Goal: Information Seeking & Learning: Compare options

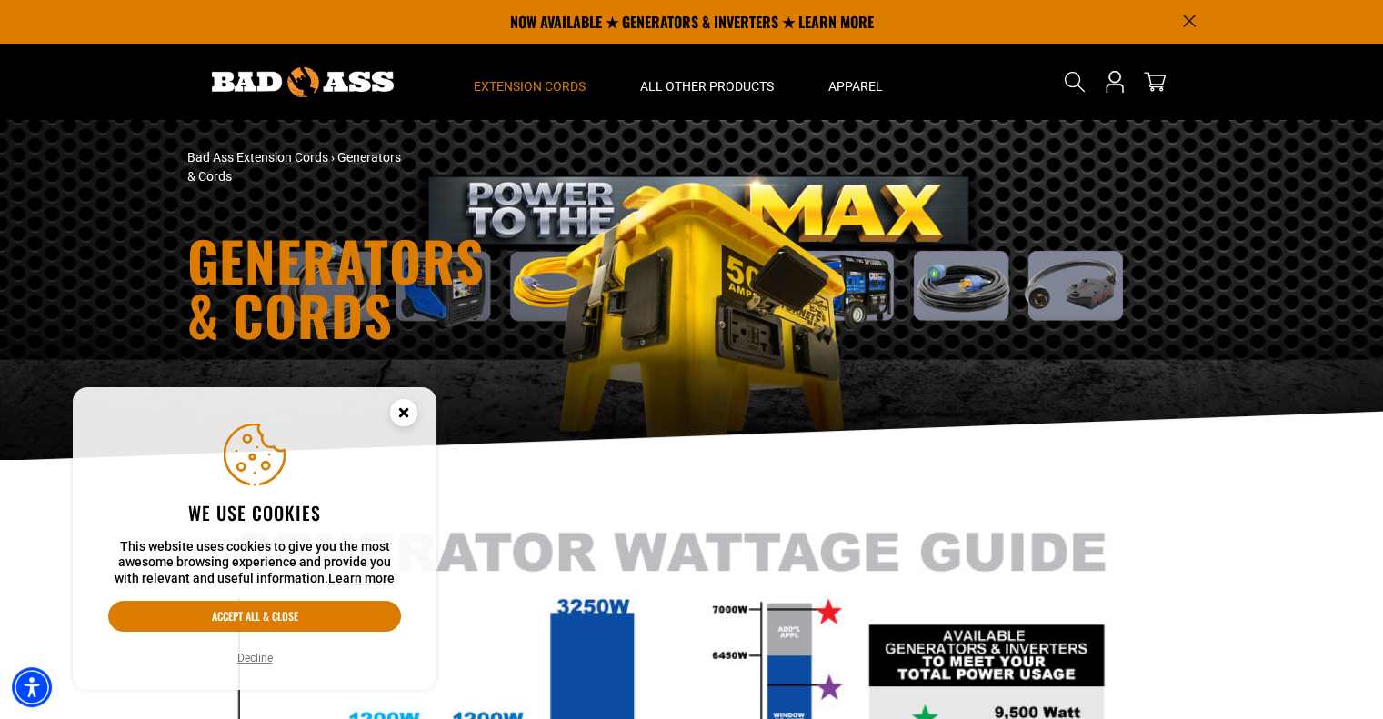
click at [401, 412] on icon "Cookie Consent" at bounding box center [403, 412] width 6 height 6
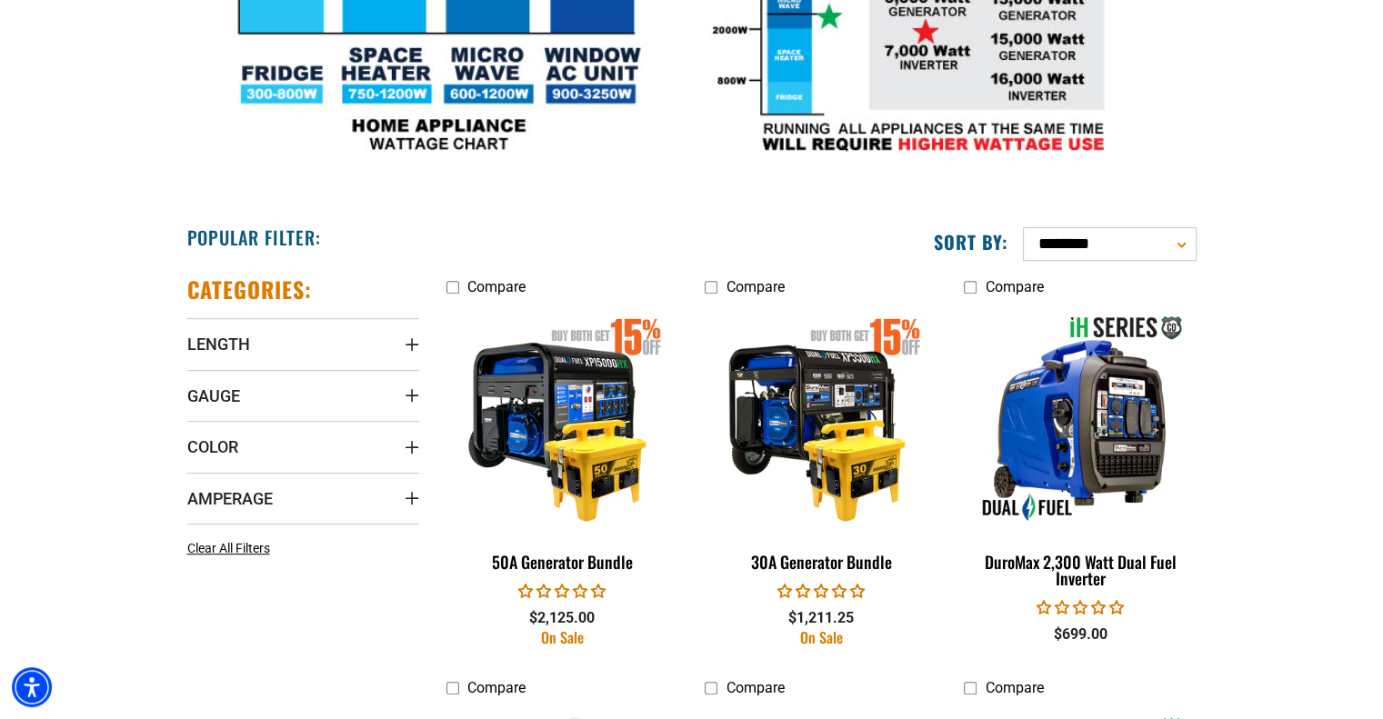
scroll to position [845, 0]
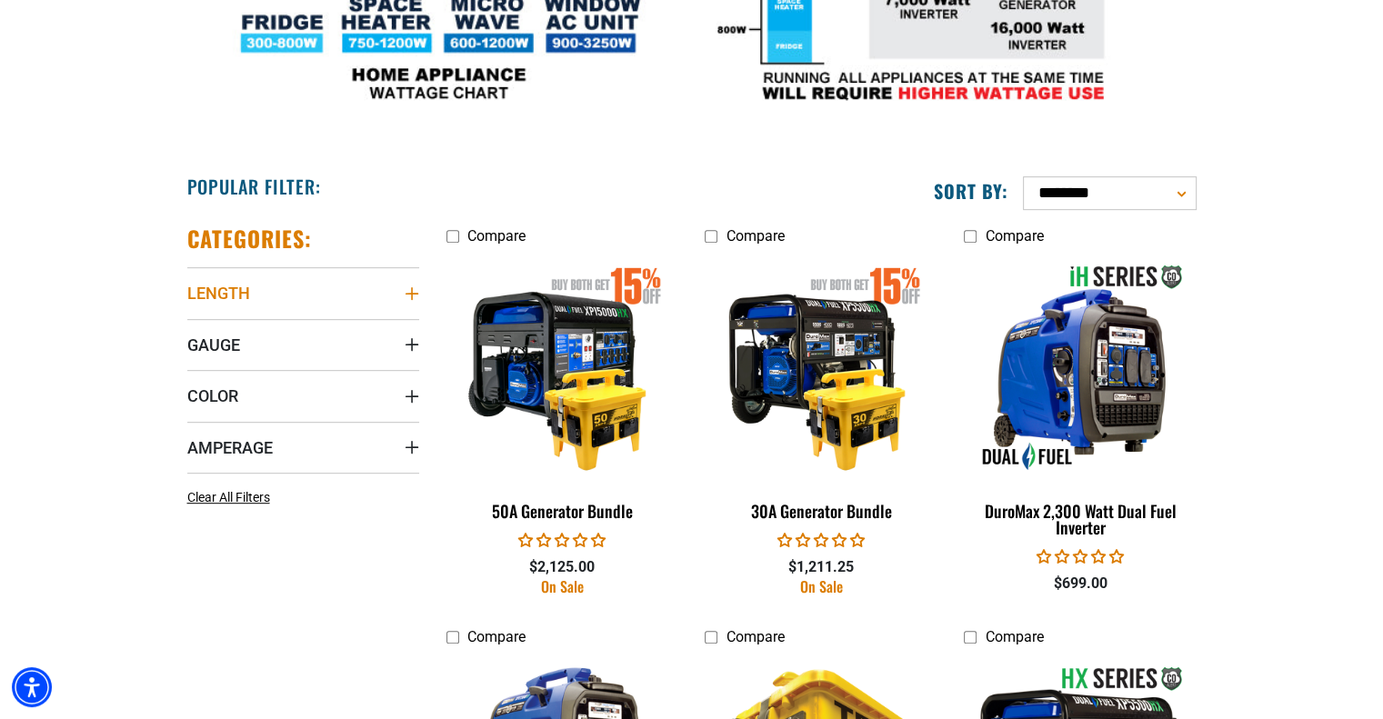
click at [414, 294] on icon "Length" at bounding box center [412, 294] width 15 height 15
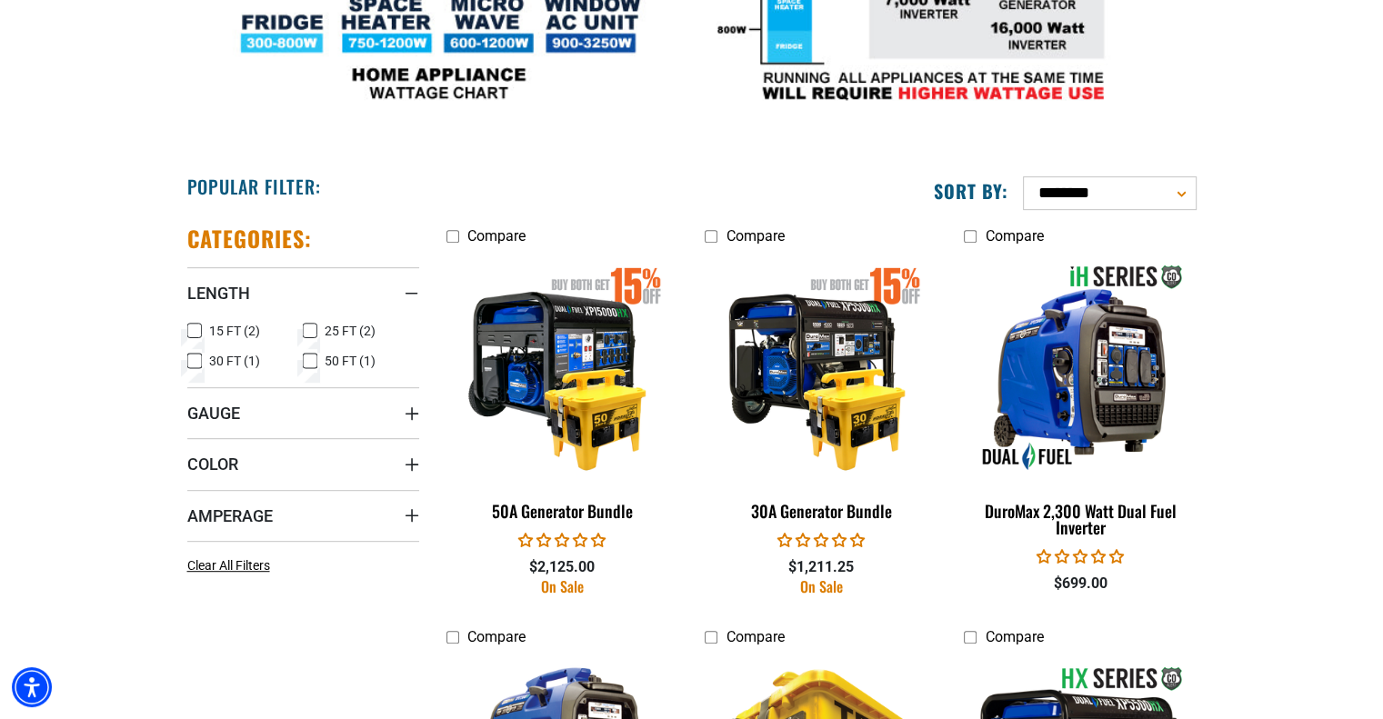
click at [233, 325] on span "15 FT (2)" at bounding box center [234, 331] width 51 height 13
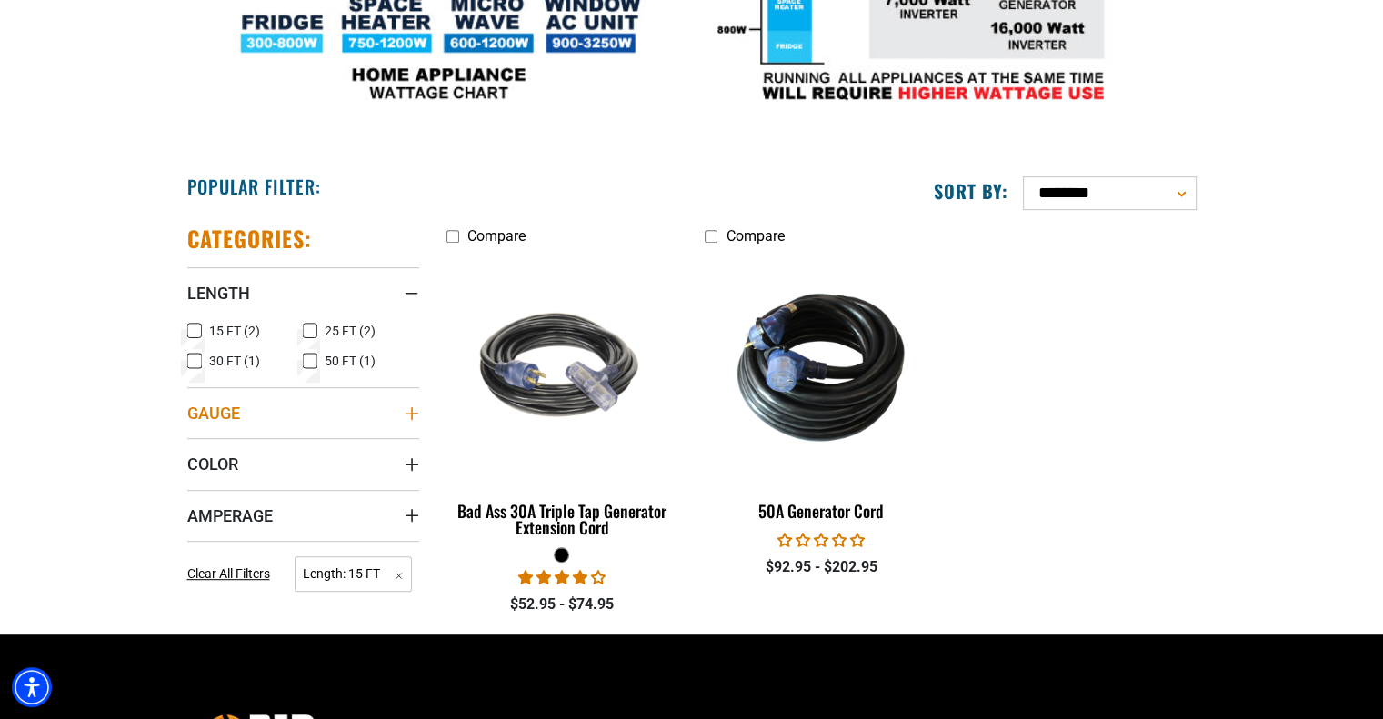
click at [410, 411] on icon "Gauge" at bounding box center [411, 413] width 13 height 13
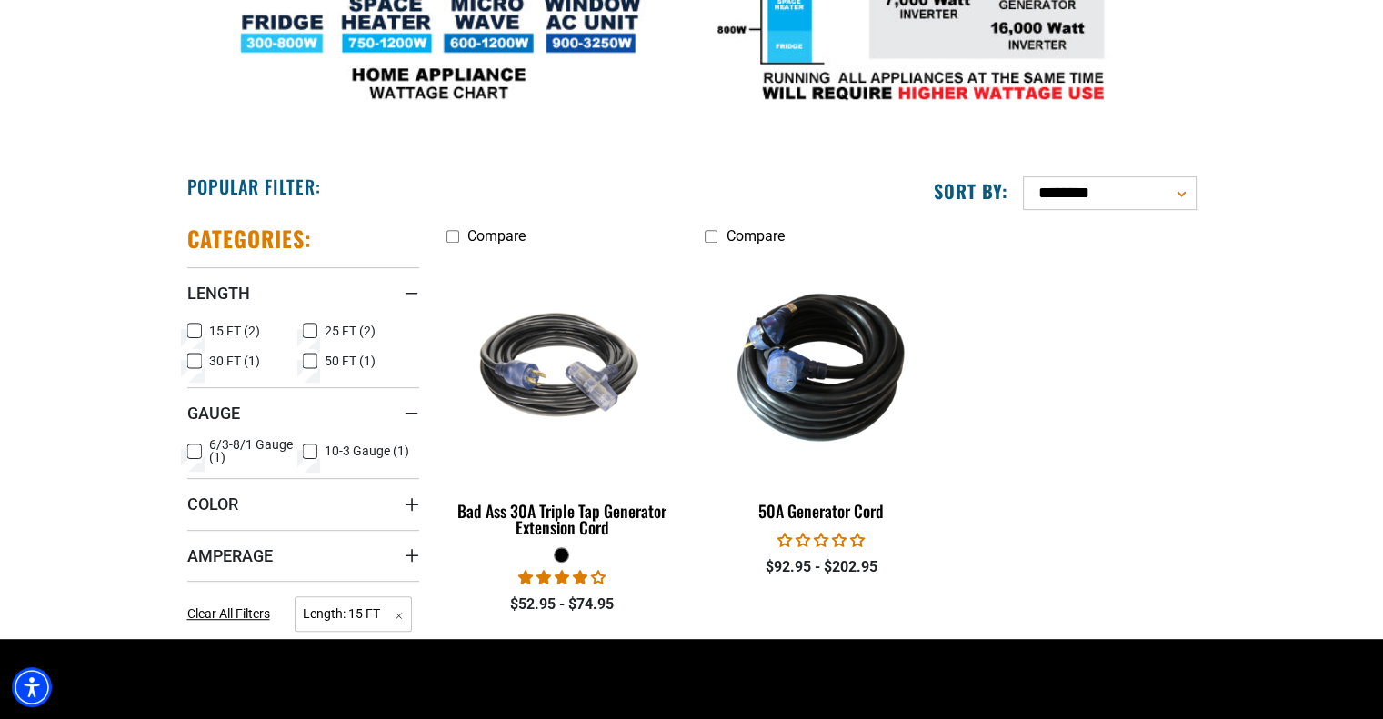
click at [191, 458] on icon at bounding box center [194, 452] width 15 height 24
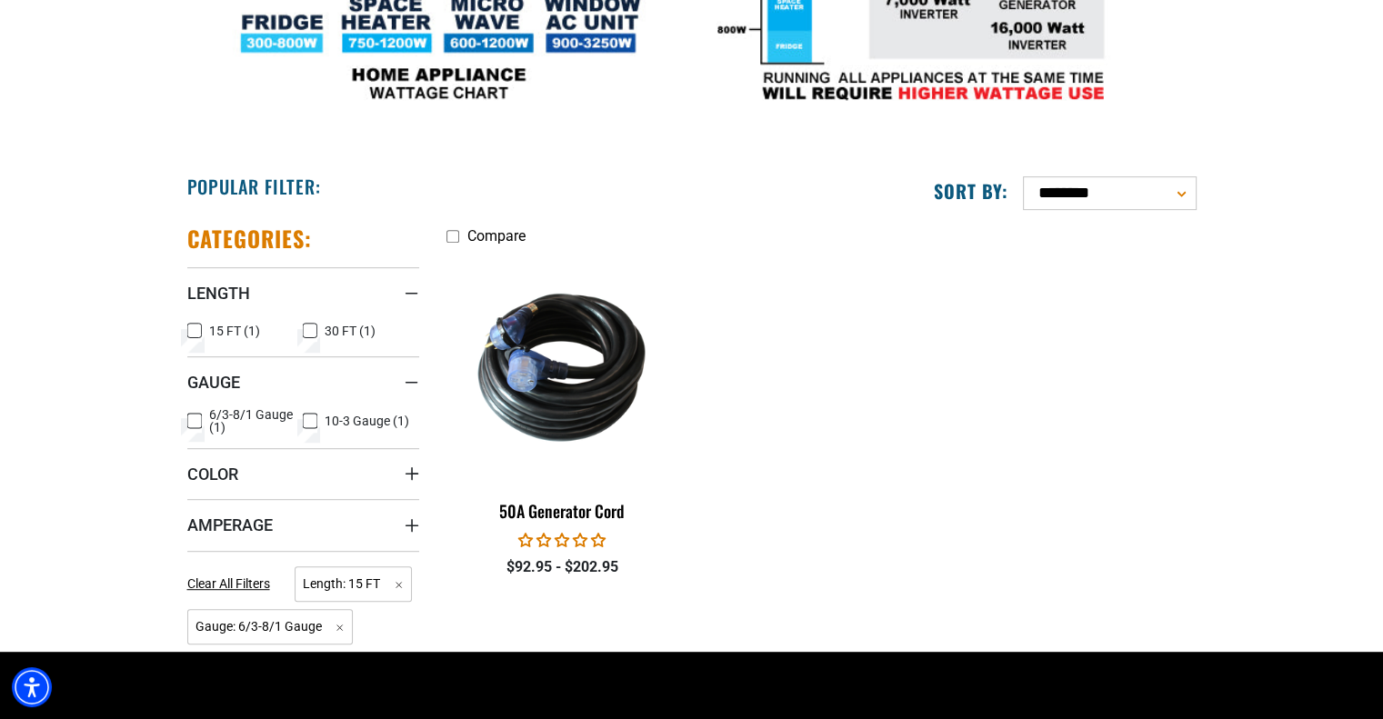
click at [305, 417] on icon at bounding box center [310, 421] width 15 height 24
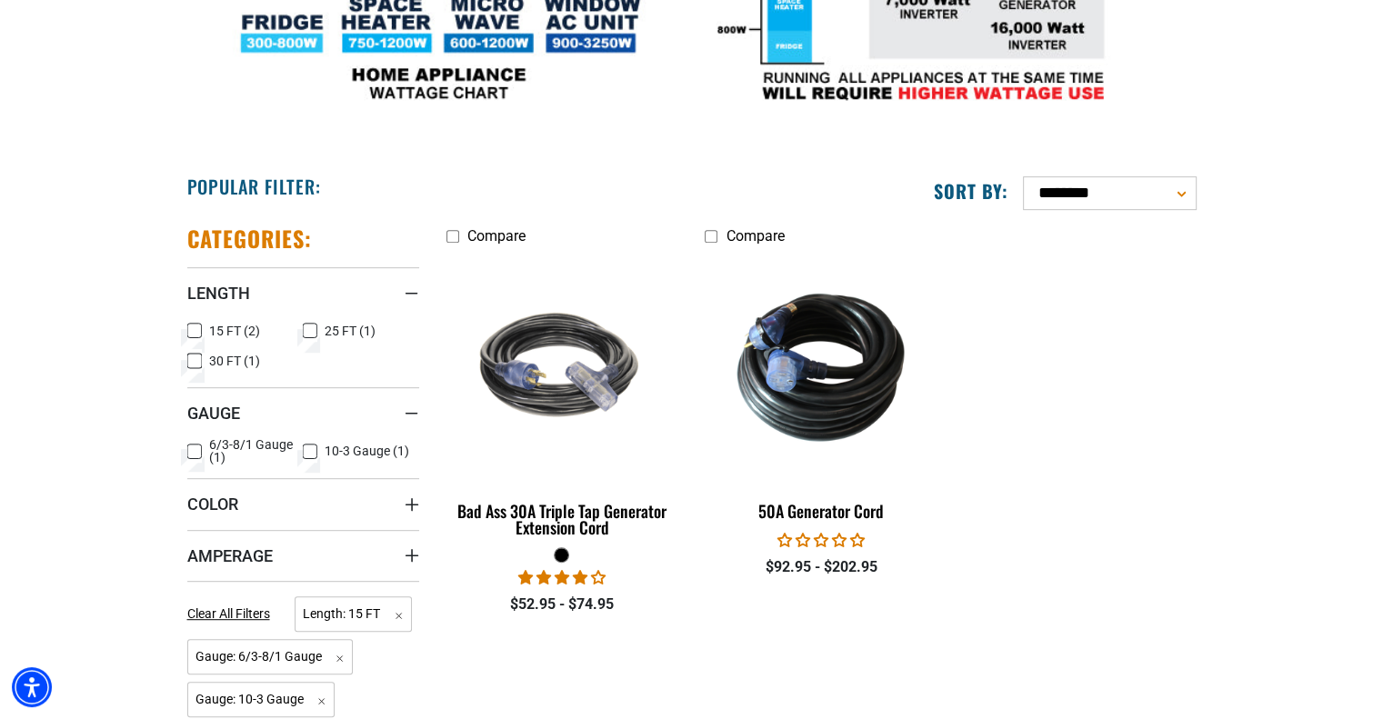
click at [196, 450] on icon at bounding box center [194, 451] width 11 height 10
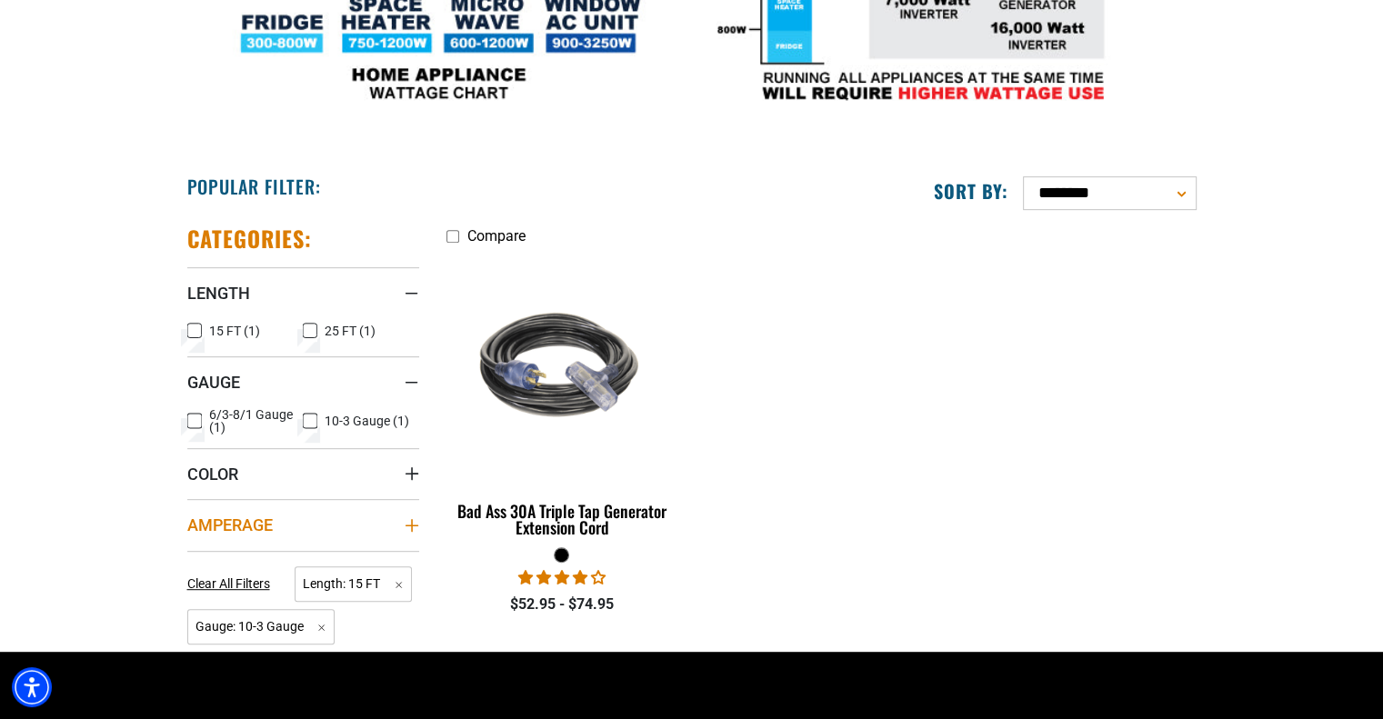
click at [410, 523] on icon "Amperage" at bounding box center [412, 525] width 15 height 15
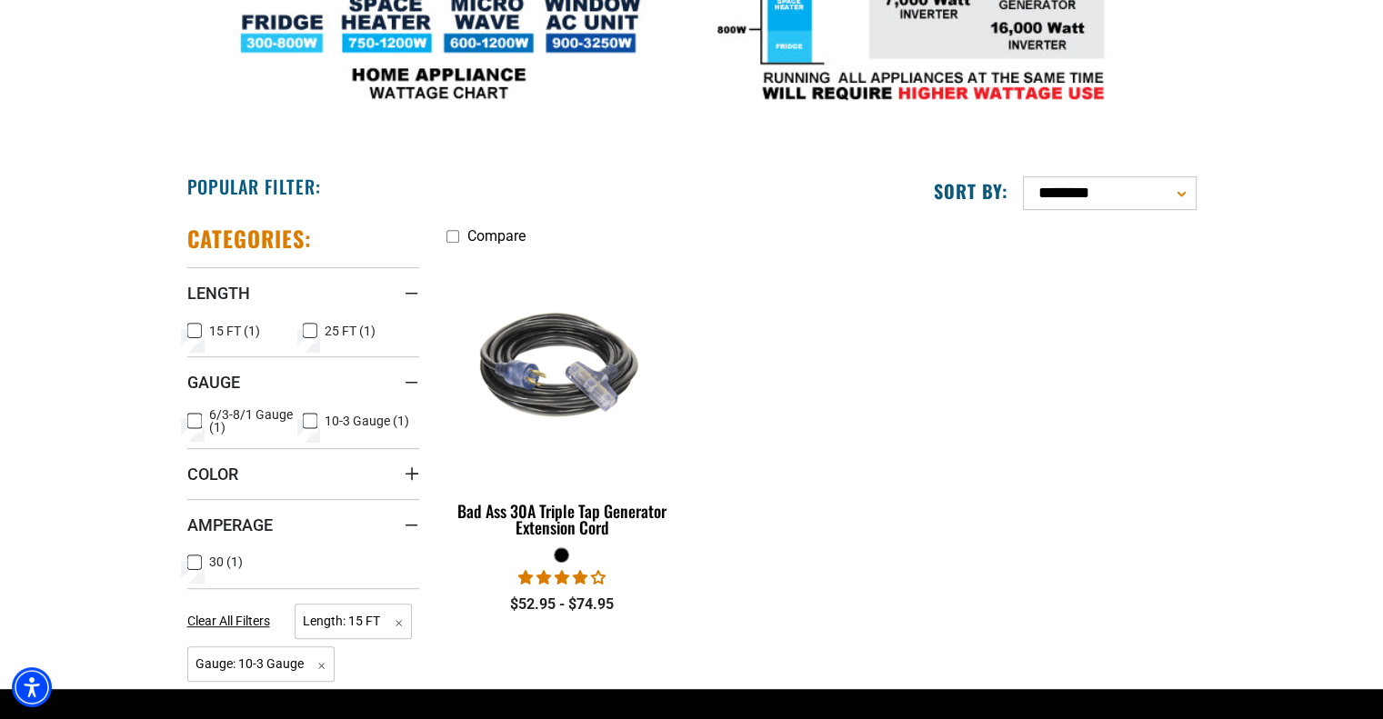
click at [190, 558] on icon at bounding box center [194, 563] width 15 height 24
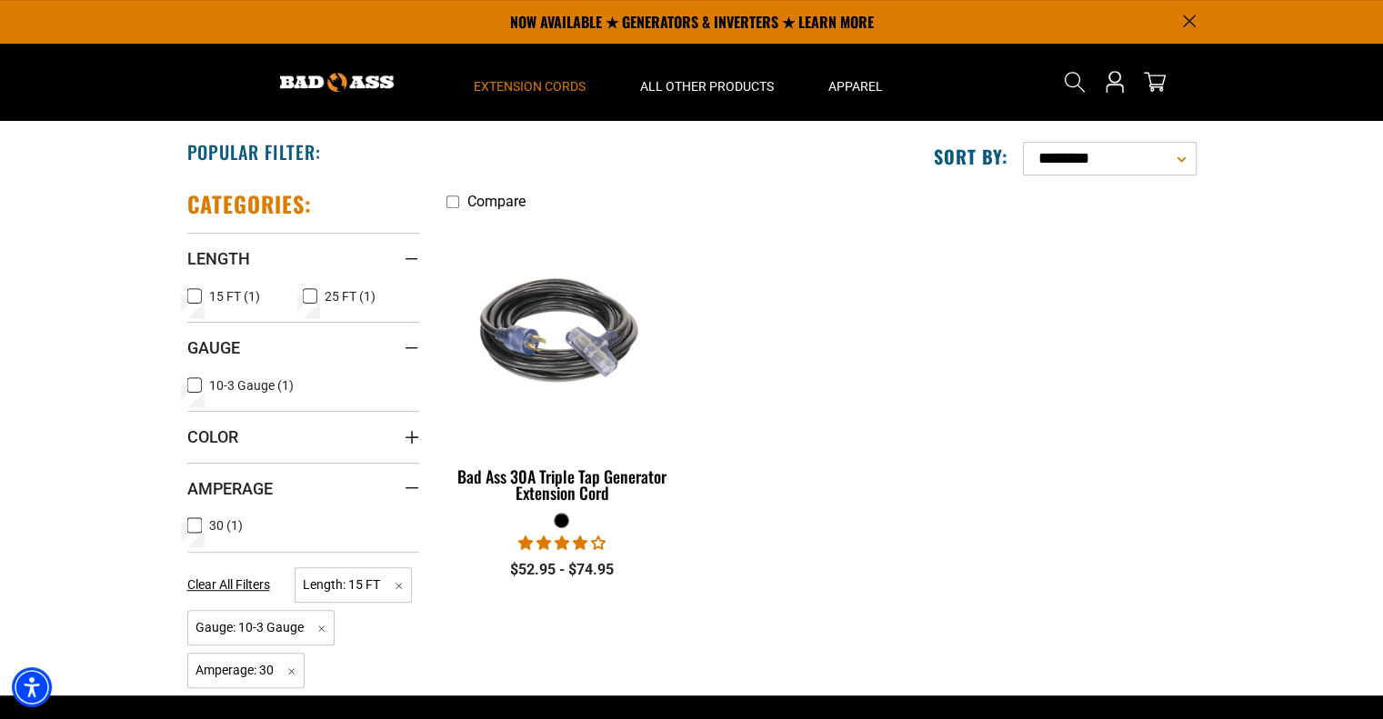
scroll to position [875, 0]
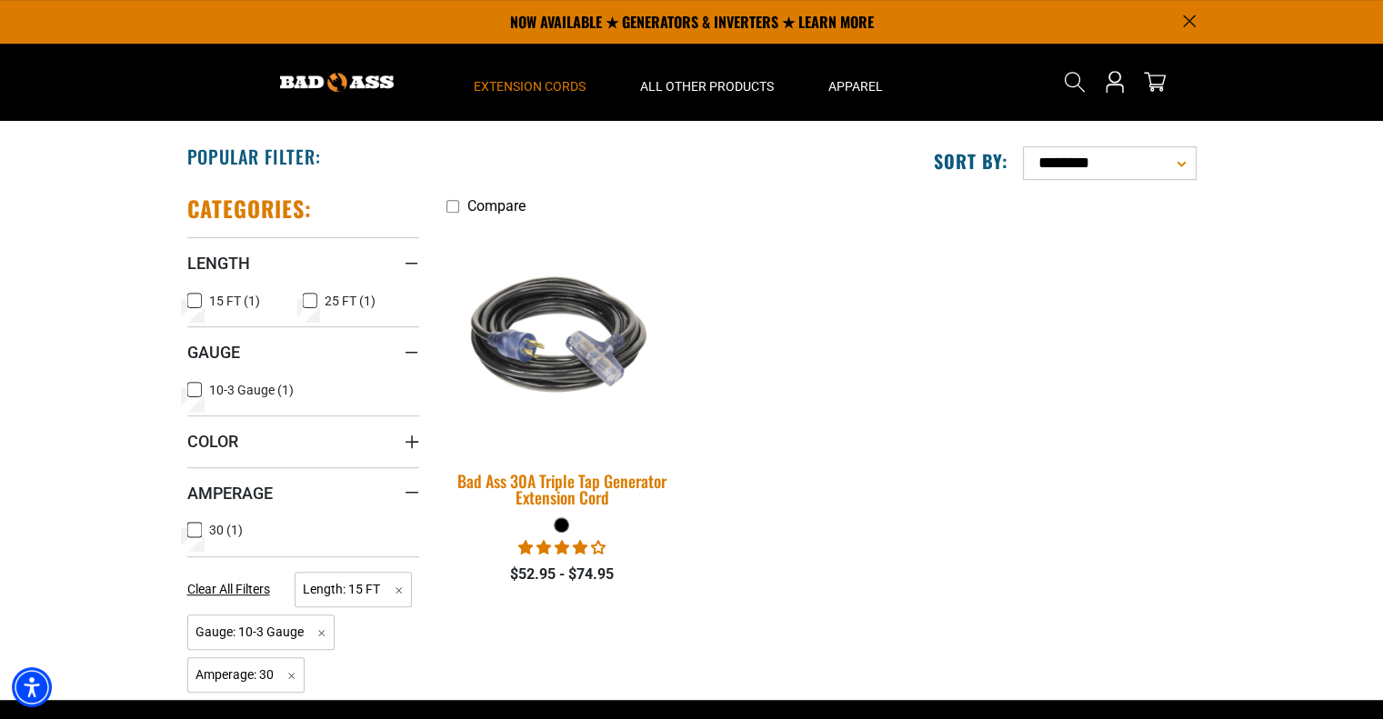
click at [588, 473] on div "Bad Ass 30A Triple Tap Generator Extension Cord" at bounding box center [563, 489] width 232 height 33
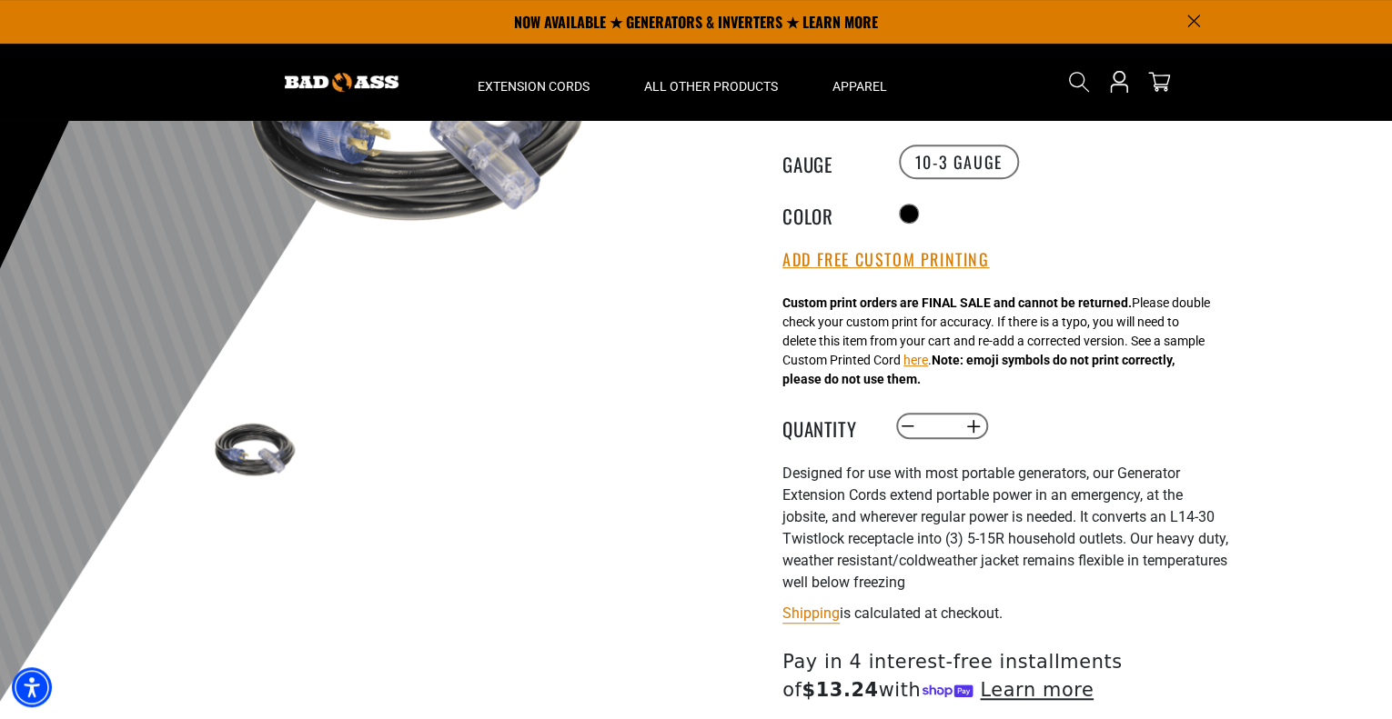
scroll to position [218, 0]
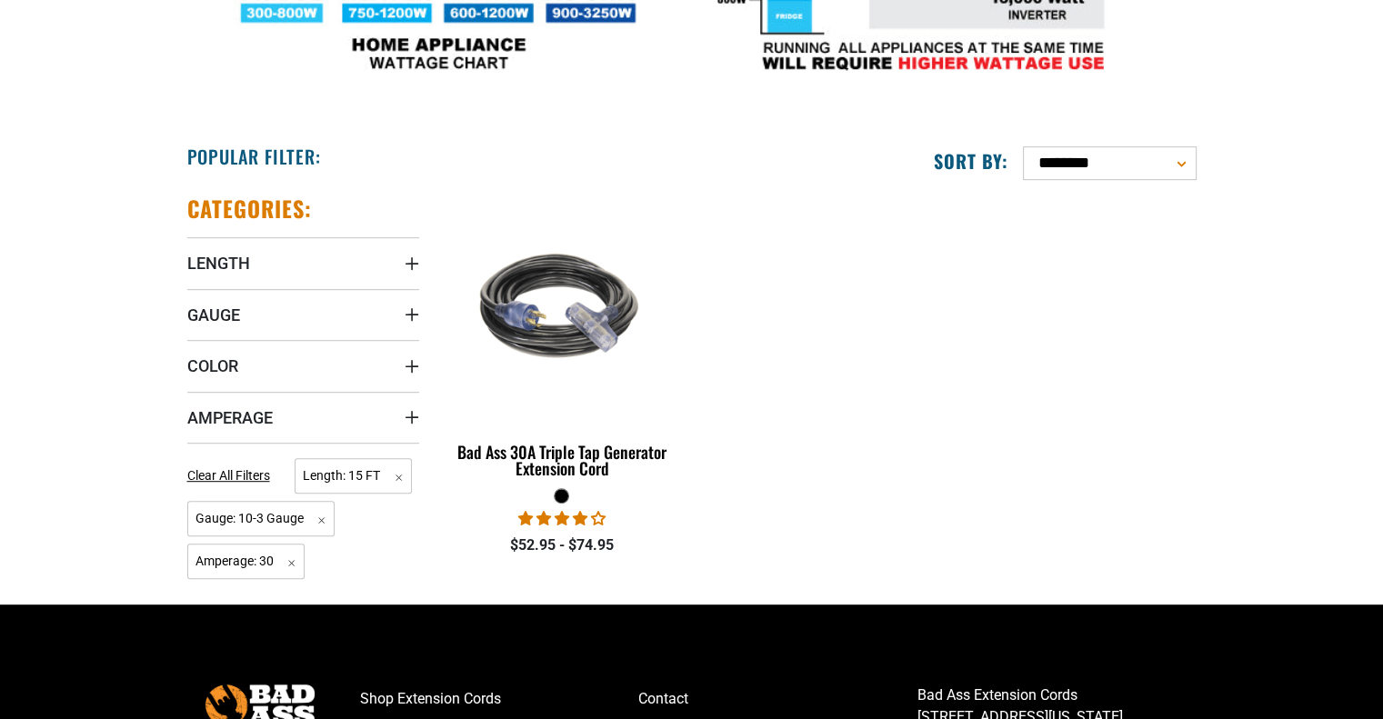
scroll to position [845, 0]
